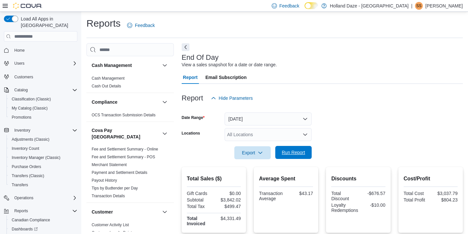
scroll to position [88, 0]
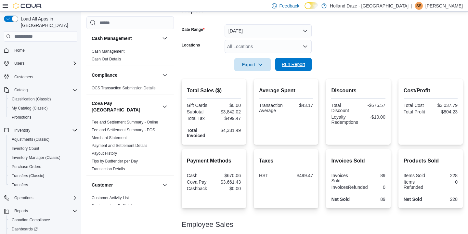
click at [289, 69] on span "Run Report" at bounding box center [293, 64] width 29 height 13
click at [295, 62] on span "Run Report" at bounding box center [293, 64] width 23 height 6
click at [302, 51] on div "All Locations" at bounding box center [267, 46] width 87 height 13
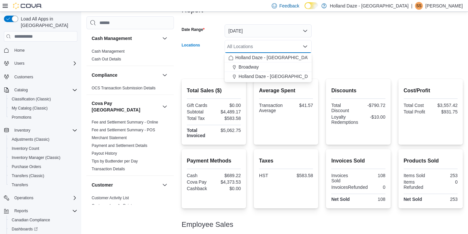
click at [352, 65] on form "Date Range [DATE] Locations All Locations Combo box. Selected. Combo box input.…" at bounding box center [322, 44] width 281 height 55
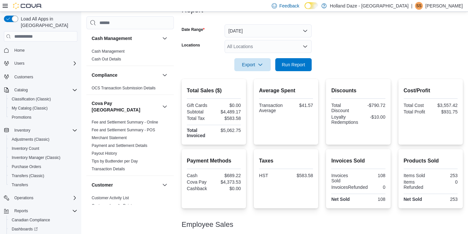
click at [282, 50] on div "All Locations" at bounding box center [267, 46] width 87 height 13
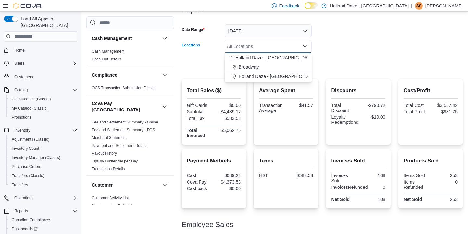
click at [276, 71] on button "Broadway" at bounding box center [267, 66] width 87 height 9
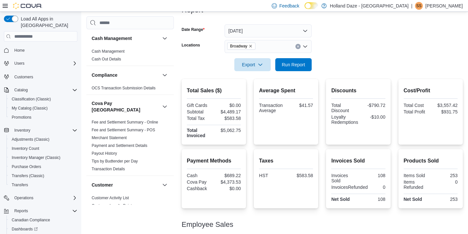
click at [352, 68] on form "Date Range [DATE] Locations Broadway Export Run Report" at bounding box center [322, 44] width 281 height 55
click at [302, 63] on span "Run Report" at bounding box center [293, 64] width 23 height 6
click at [251, 45] on icon "Remove Broadway from selection in this group" at bounding box center [251, 46] width 4 height 4
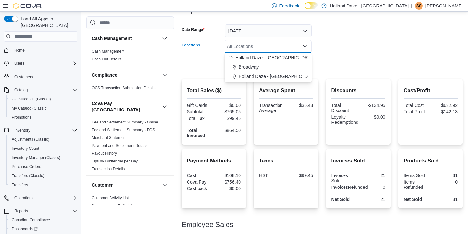
click at [337, 48] on form "Date Range [DATE] Locations All Locations Combo box. Selected. Combo box input.…" at bounding box center [322, 44] width 281 height 55
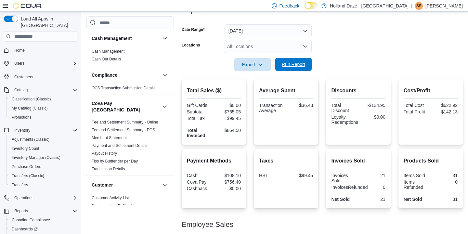
click at [293, 68] on span "Run Report" at bounding box center [293, 64] width 29 height 13
click at [253, 47] on div "All Locations" at bounding box center [267, 46] width 87 height 13
click at [395, 60] on form "Date Range [DATE] Locations All Locations Export Run Report" at bounding box center [322, 44] width 281 height 55
click at [282, 45] on div "All Locations" at bounding box center [267, 46] width 87 height 13
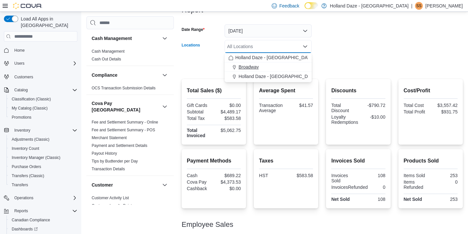
click at [252, 66] on span "Broadway" at bounding box center [248, 67] width 20 height 6
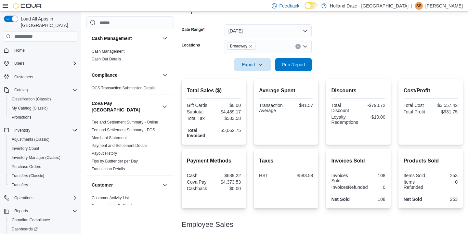
click at [360, 65] on form "Date Range [DATE] Locations Broadway Export Run Report" at bounding box center [322, 44] width 281 height 55
click at [297, 63] on span "Run Report" at bounding box center [293, 64] width 23 height 6
click at [251, 47] on icon "Remove Broadway from selection in this group" at bounding box center [251, 46] width 4 height 4
click at [335, 71] on form "Date Range [DATE] Locations All Locations Export Run Report" at bounding box center [322, 44] width 281 height 55
click at [302, 71] on span "Run Report" at bounding box center [293, 64] width 29 height 13
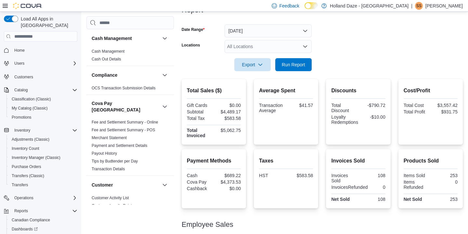
click at [377, 87] on h2 "Discounts" at bounding box center [358, 91] width 54 height 8
